Goal: Transaction & Acquisition: Download file/media

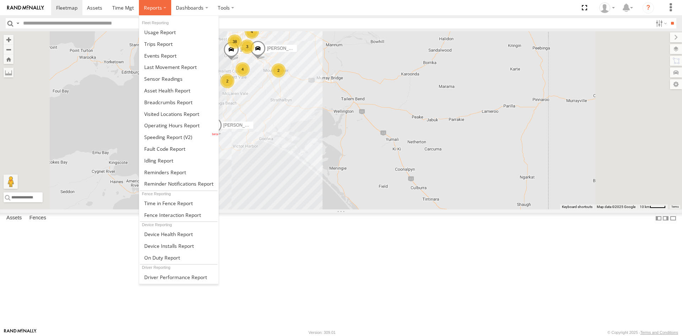
click at [150, 7] on span at bounding box center [153, 7] width 18 height 7
click at [165, 78] on span at bounding box center [163, 78] width 38 height 7
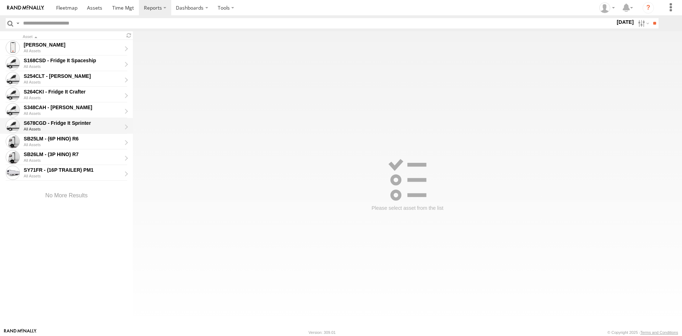
click at [40, 128] on div "All Assets" at bounding box center [75, 129] width 103 height 4
type input "**********"
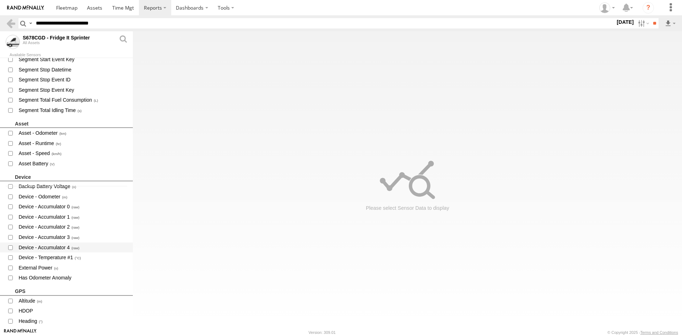
scroll to position [142, 0]
click at [65, 255] on span "Device - Temperature #1" at bounding box center [73, 257] width 110 height 9
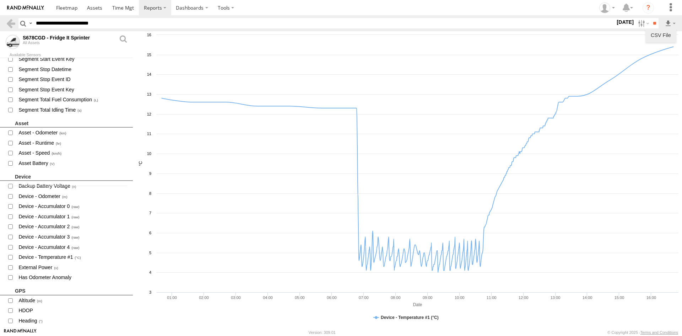
click at [664, 33] on link "CSV File" at bounding box center [661, 35] width 25 height 11
click at [363, 84] on rect at bounding box center [408, 179] width 550 height 297
